Goal: Find specific page/section: Locate a particular part of the current website

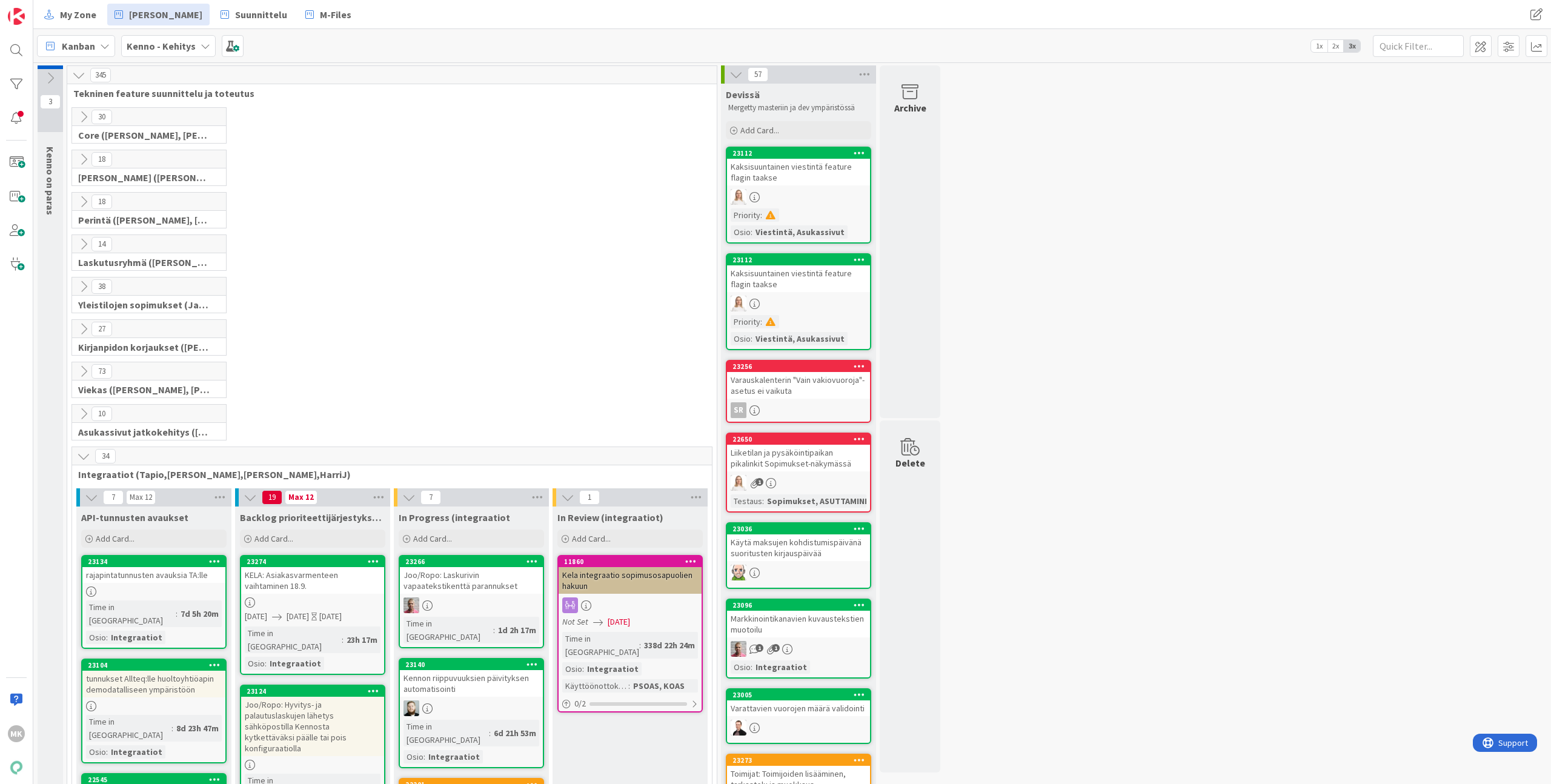
scroll to position [425, 0]
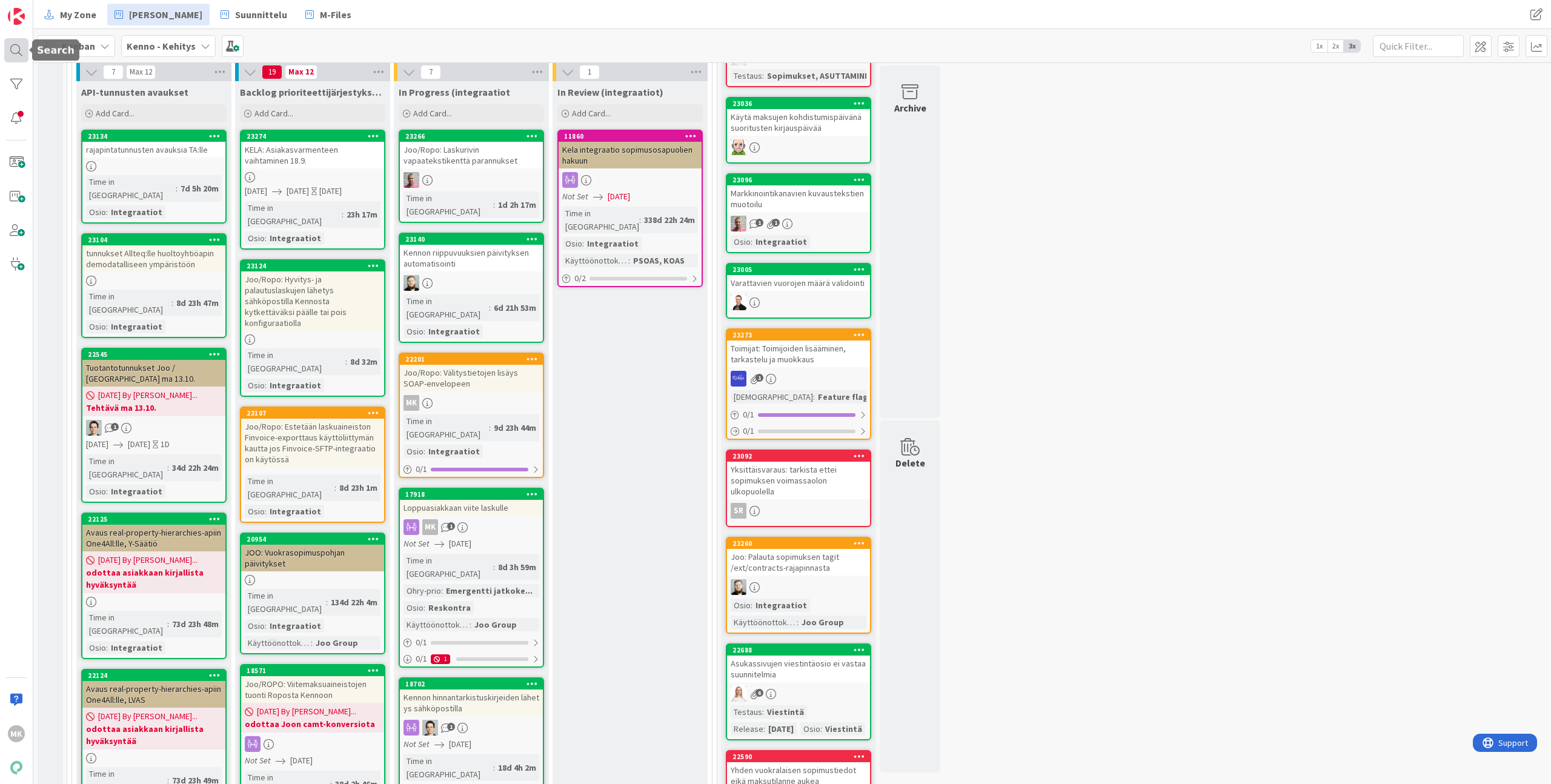
click at [23, 52] on div at bounding box center [17, 50] width 24 height 24
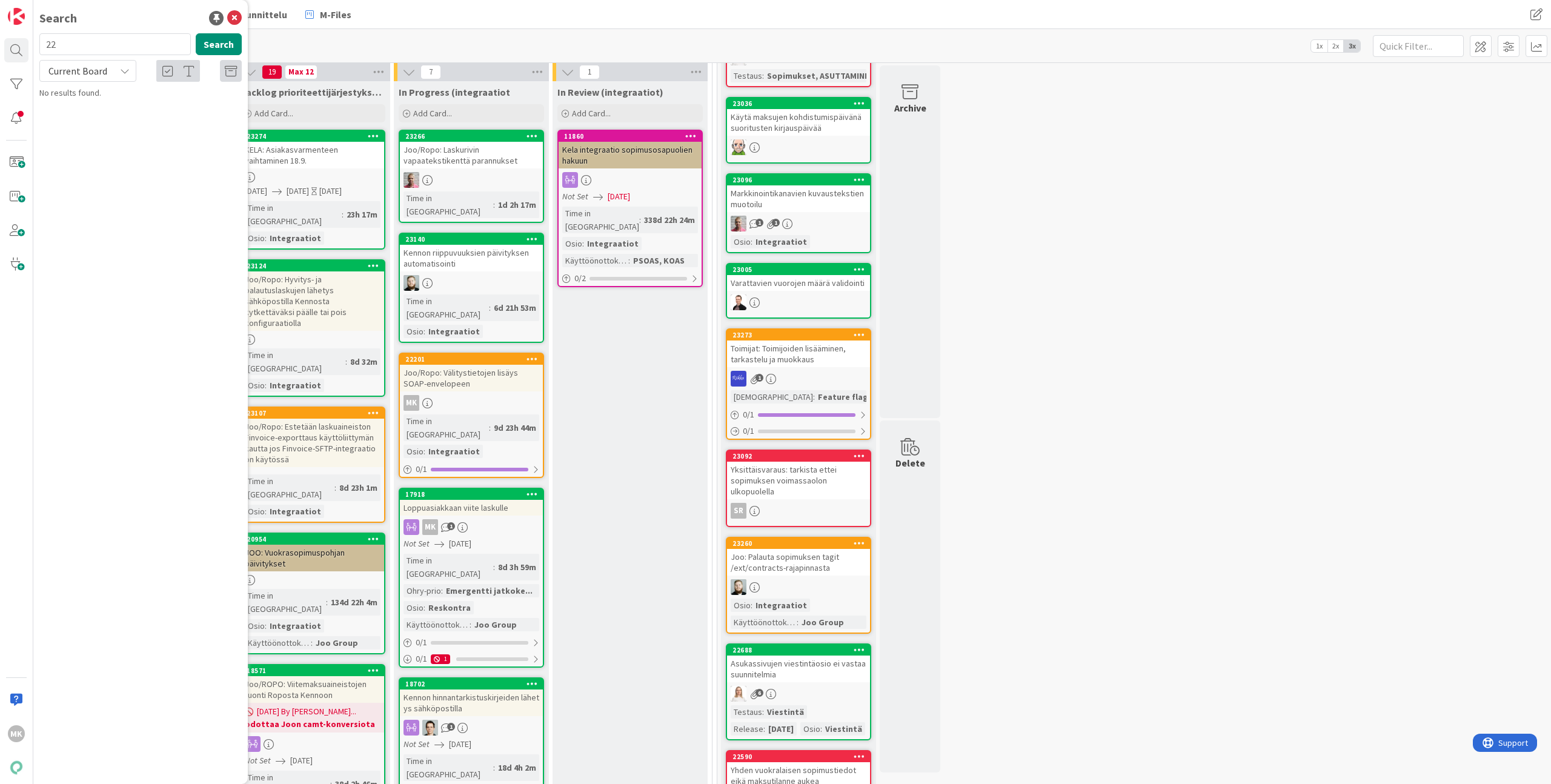
type input "2"
type input "11538"
click at [120, 64] on div "Current Board" at bounding box center [88, 70] width 97 height 21
click at [107, 115] on span "All Boards" at bounding box center [108, 121] width 126 height 18
click at [218, 48] on button "Search" at bounding box center [218, 44] width 46 height 21
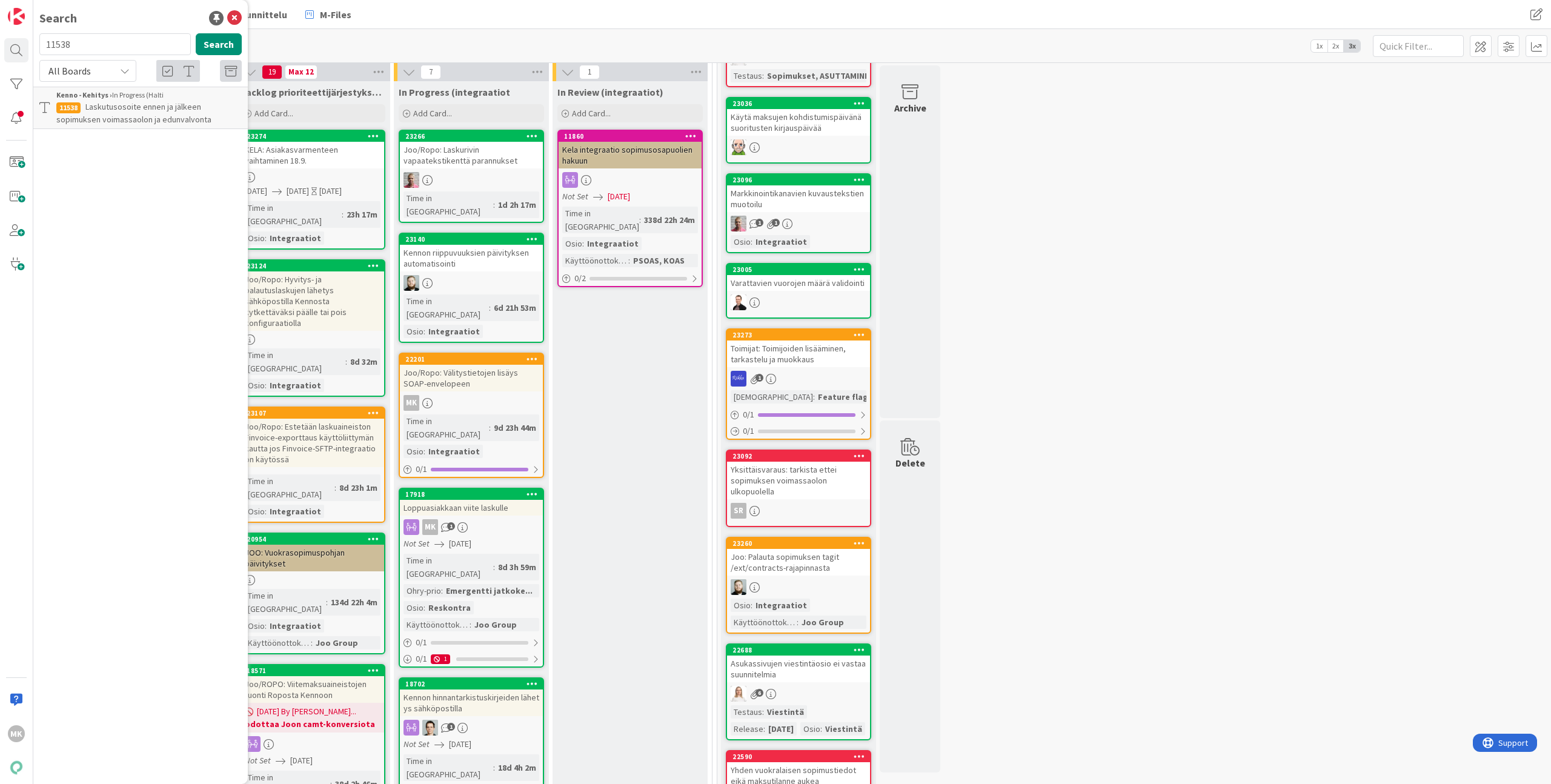
click at [169, 120] on span "Laskutusosoite ennen ja jälkeen sopimuksen voimassaolon ja edunvalvonta" at bounding box center [134, 112] width 155 height 23
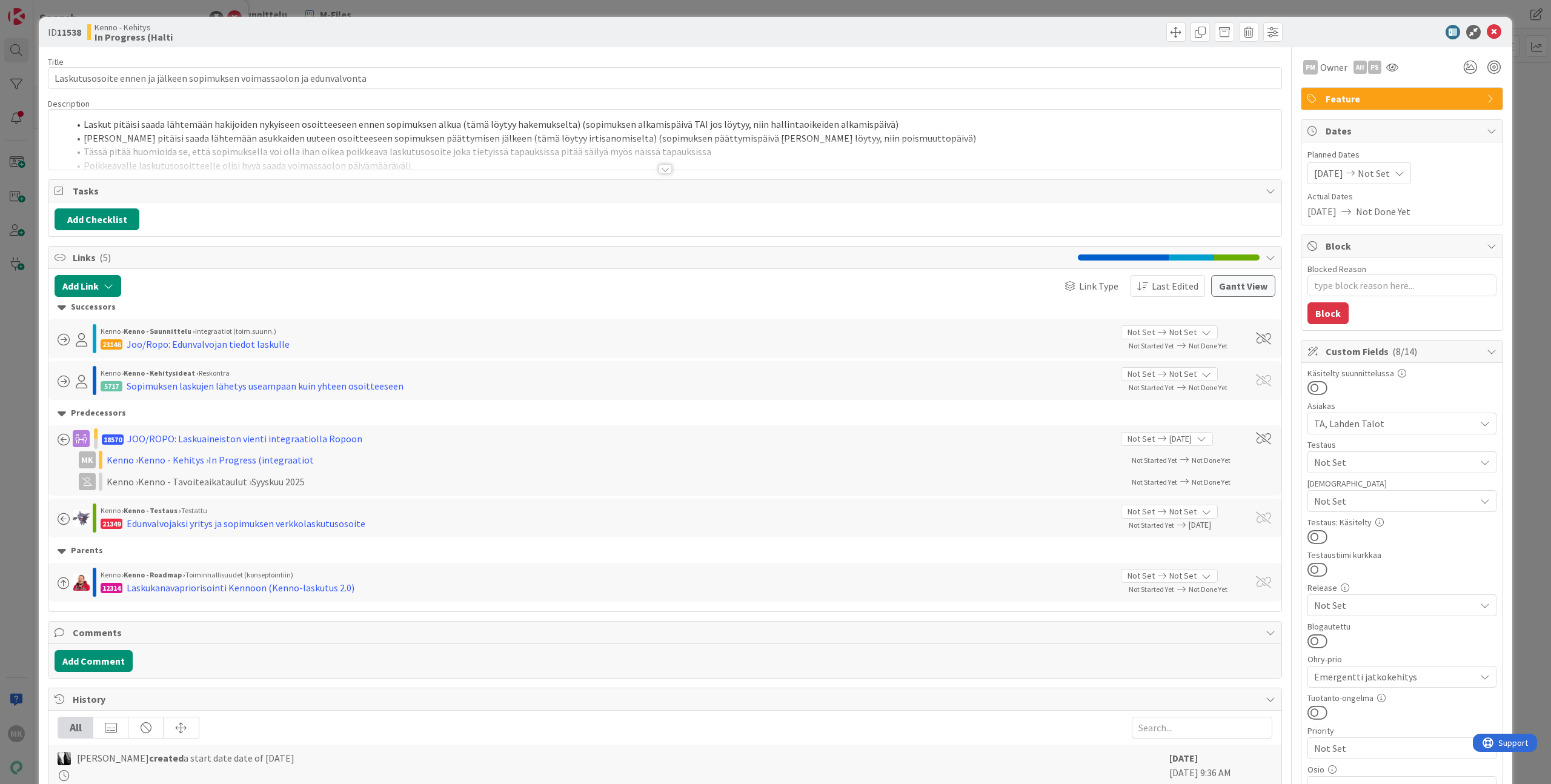
click at [291, 171] on div "Title 71 / 128 Laskutusosoite ennen ja jälkeen sopimuksen voimassaolon ja edunv…" at bounding box center [665, 619] width 1234 height 1143
click at [455, 171] on div "Title 71 / 128 Laskutusosoite ennen ja jälkeen sopimuksen voimassaolon ja edunv…" at bounding box center [665, 619] width 1234 height 1143
click at [457, 163] on div at bounding box center [665, 153] width 1233 height 31
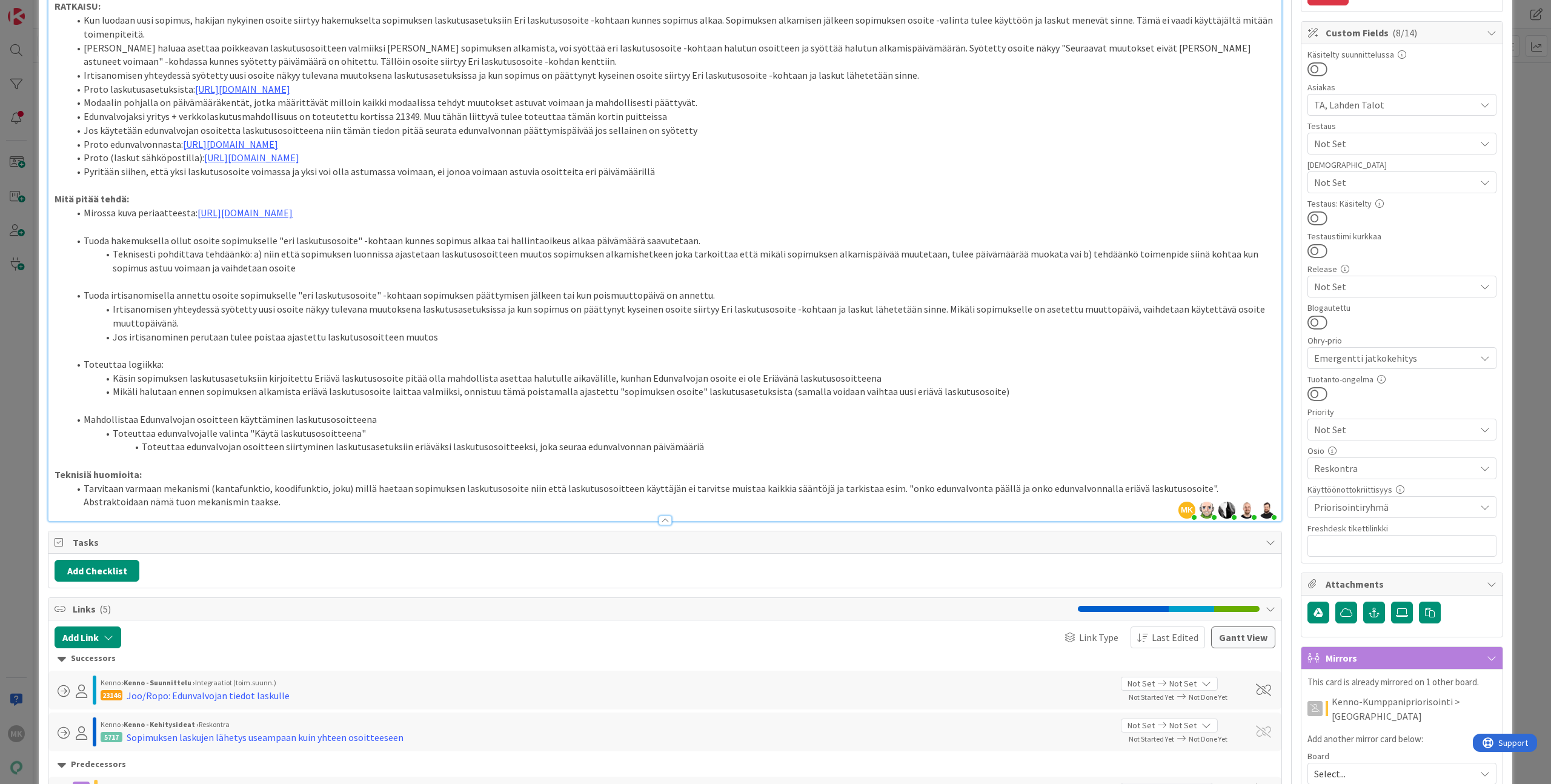
scroll to position [42, 0]
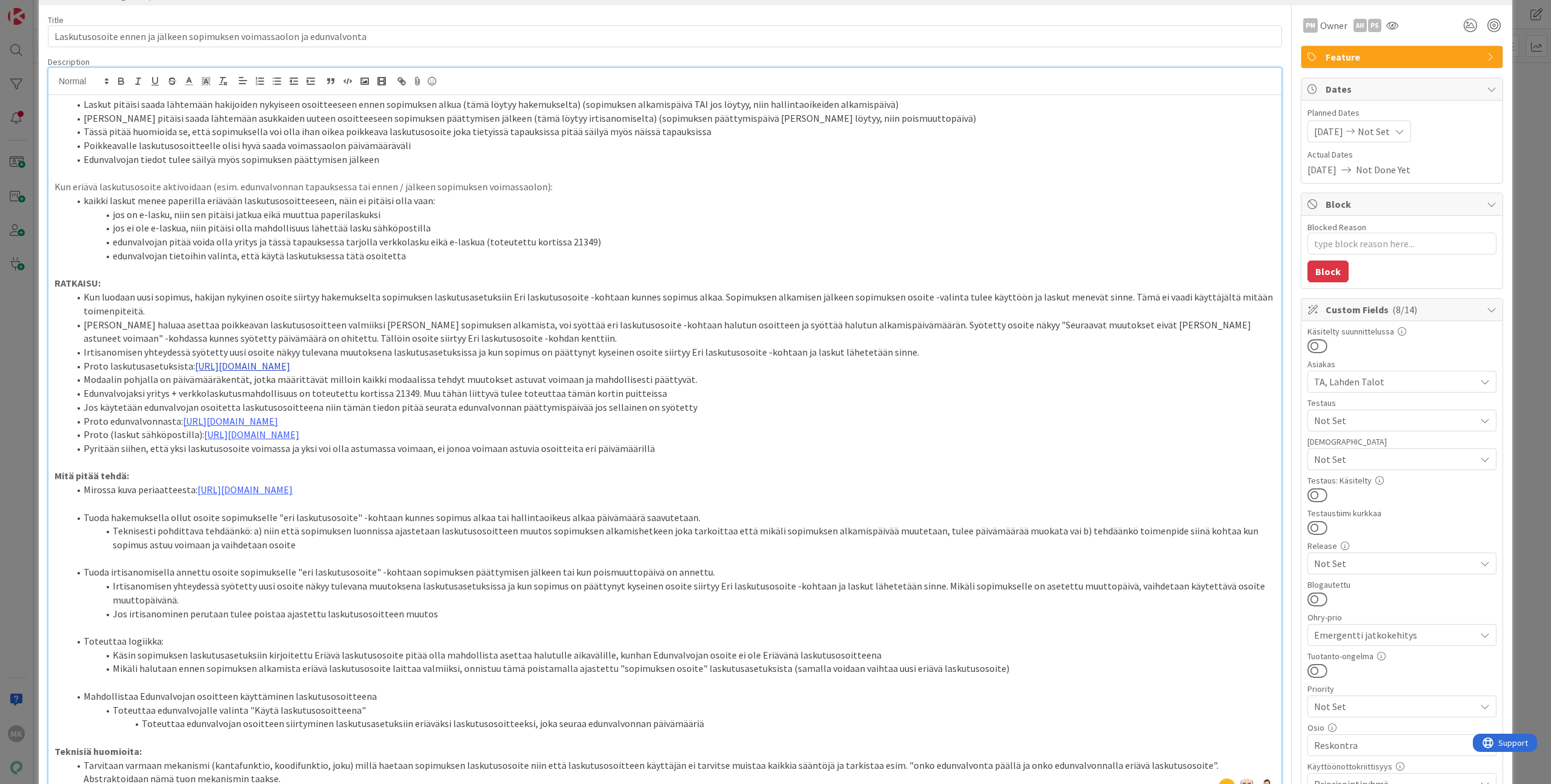
type textarea "x"
